Goal: Complete application form

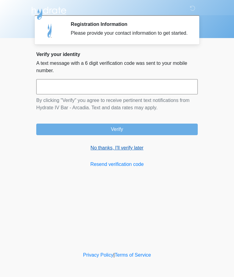
click at [118, 152] on link "No thanks, I'll verify later" at bounding box center [116, 147] width 161 height 7
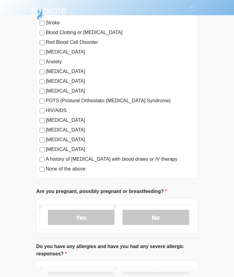
scroll to position [90, 0]
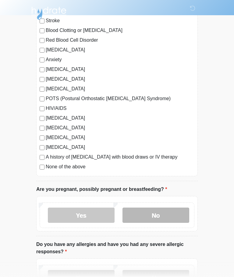
click at [160, 214] on label "No" at bounding box center [155, 215] width 67 height 15
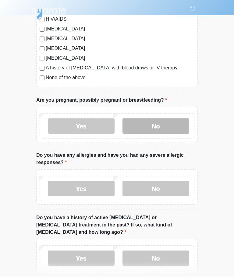
scroll to position [180, 0]
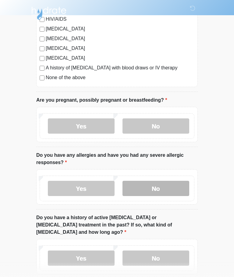
click at [164, 191] on label "No" at bounding box center [155, 188] width 67 height 15
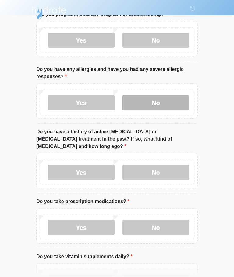
scroll to position [265, 0]
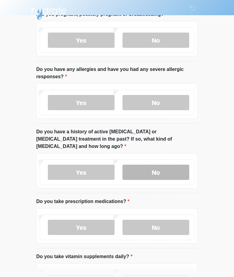
click at [166, 166] on label "No" at bounding box center [155, 172] width 67 height 15
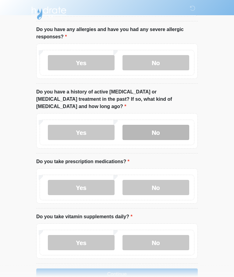
scroll to position [312, 0]
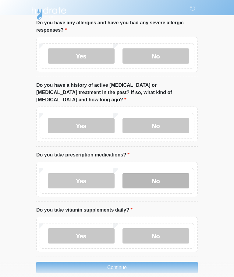
click at [164, 174] on label "No" at bounding box center [155, 180] width 67 height 15
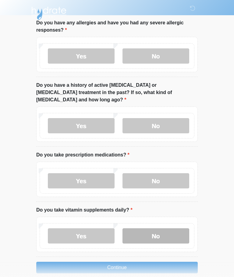
click at [159, 228] on label "No" at bounding box center [155, 235] width 67 height 15
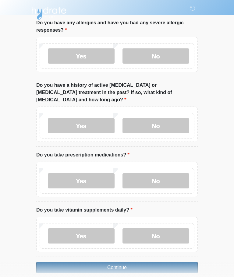
click at [168, 262] on button "Continue" at bounding box center [116, 268] width 161 height 12
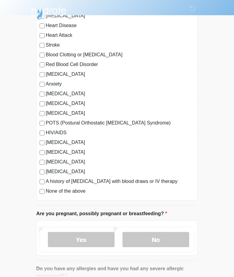
scroll to position [0, 0]
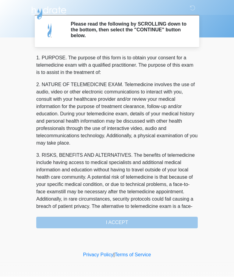
click at [151, 223] on div "1. PURPOSE. The purpose of this form is to obtain your consent for a telemedici…" at bounding box center [116, 141] width 161 height 174
click at [148, 221] on div "1. PURPOSE. The purpose of this form is to obtain your consent for a telemedici…" at bounding box center [116, 141] width 161 height 174
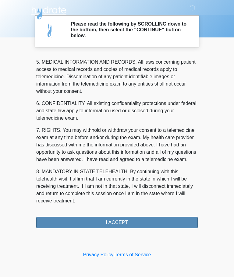
click at [154, 219] on button "I ACCEPT" at bounding box center [116, 223] width 161 height 12
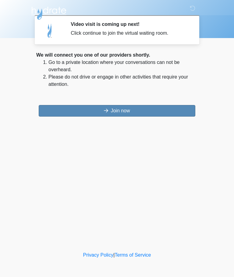
click at [67, 108] on button "Join now" at bounding box center [117, 111] width 156 height 12
